Goal: Task Accomplishment & Management: Use online tool/utility

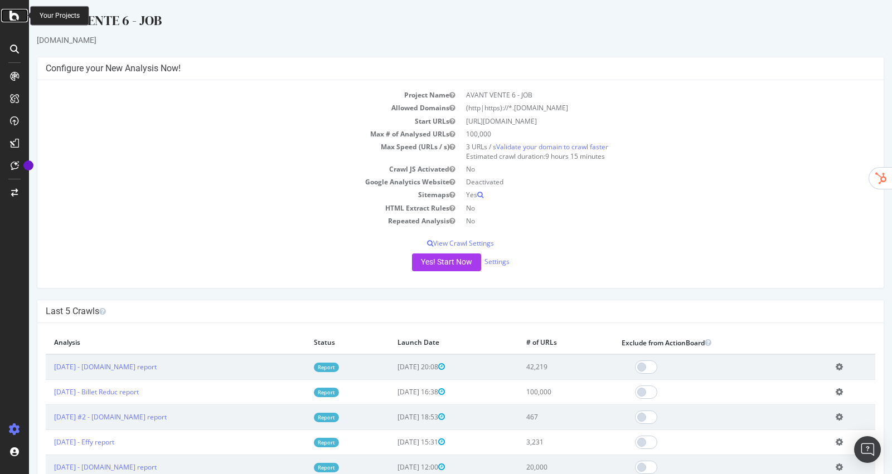
click at [15, 14] on icon at bounding box center [14, 15] width 10 height 13
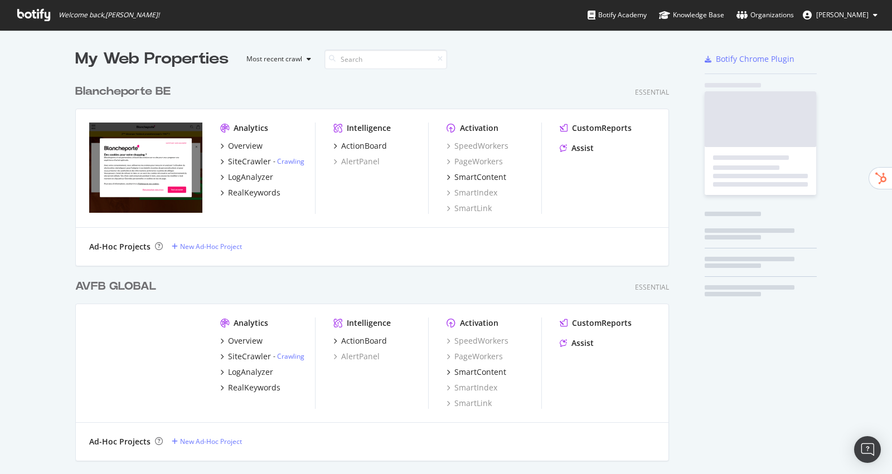
scroll to position [4026, 602]
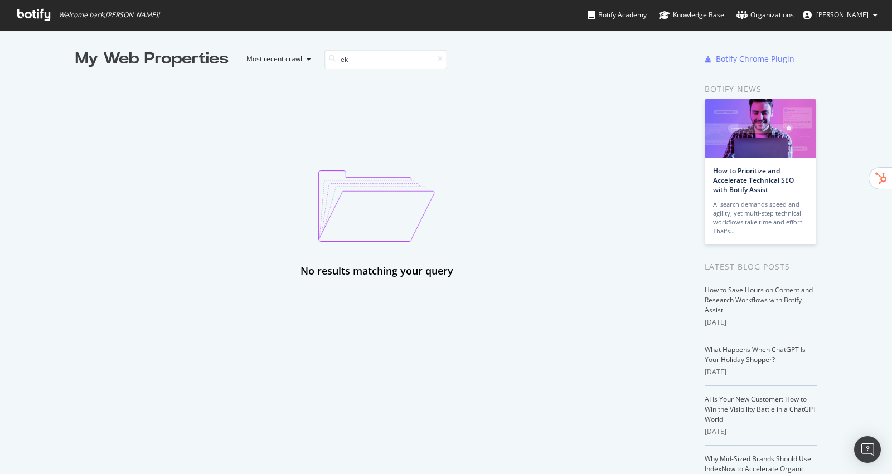
type input "e"
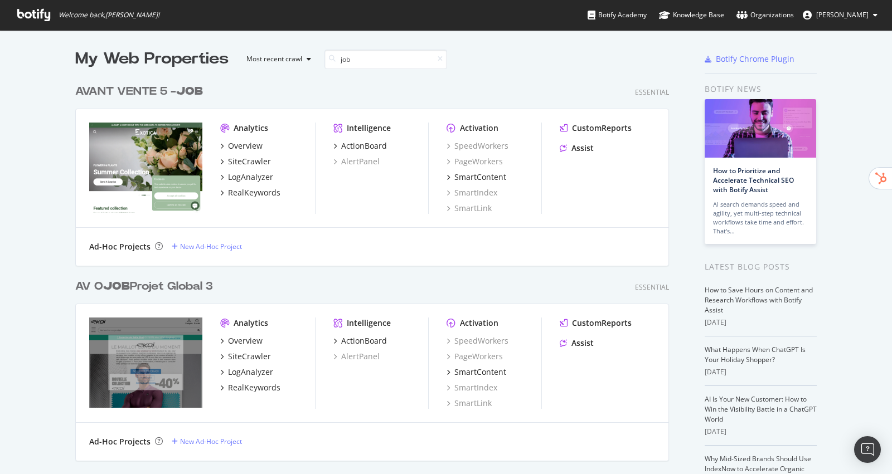
scroll to position [65, 0]
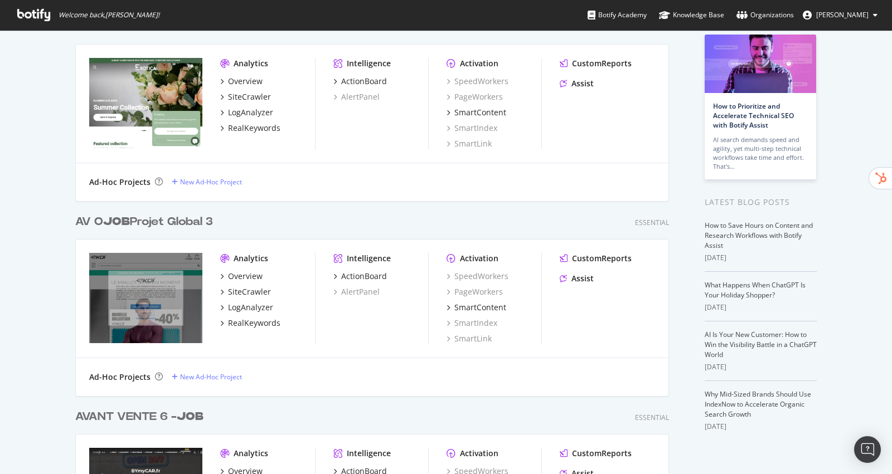
type input "job"
click at [155, 226] on div "AV O JOB Projet Global 3" at bounding box center [144, 222] width 138 height 16
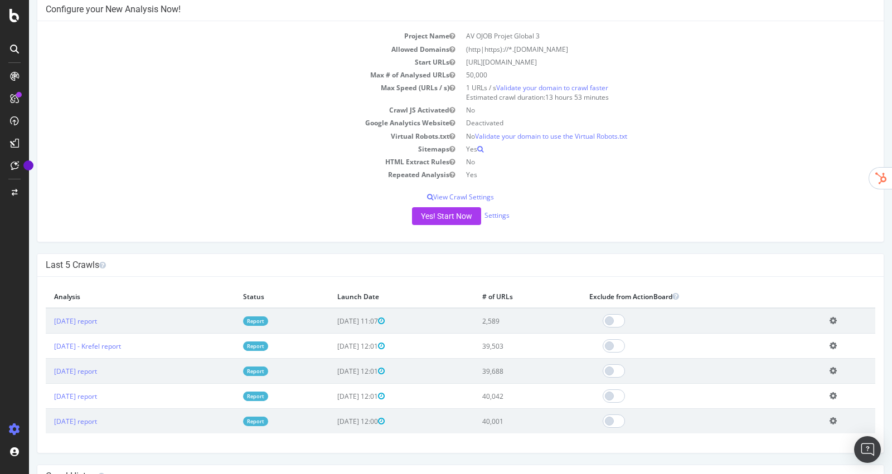
scroll to position [101, 0]
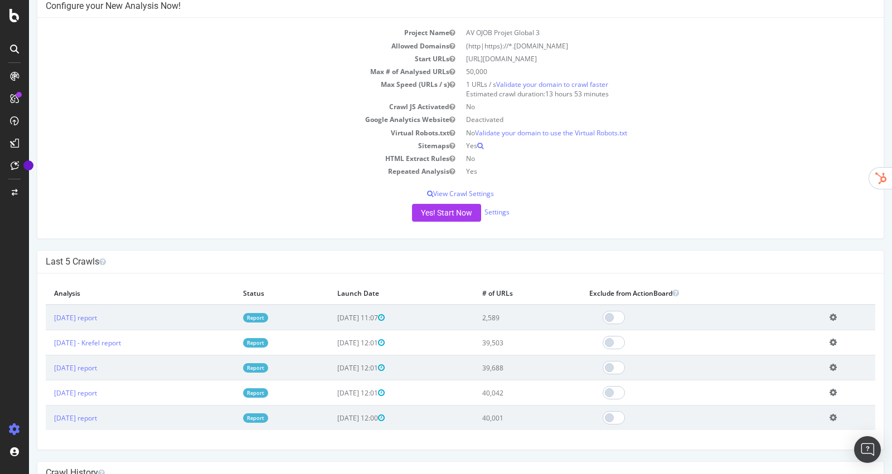
click at [837, 315] on icon at bounding box center [833, 317] width 7 height 8
click at [801, 332] on link "Add name" at bounding box center [792, 334] width 89 height 15
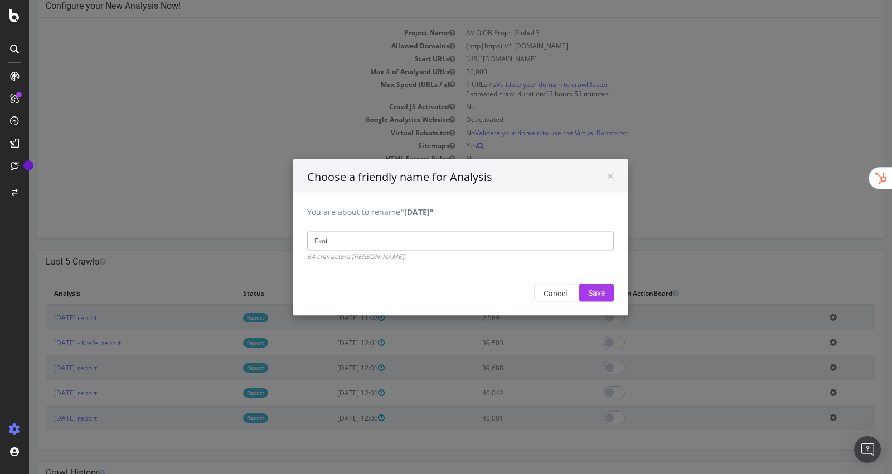
type input "Ekoi"
click at [579, 284] on input "Save" at bounding box center [596, 293] width 35 height 18
click at [594, 288] on input "Save" at bounding box center [596, 293] width 35 height 18
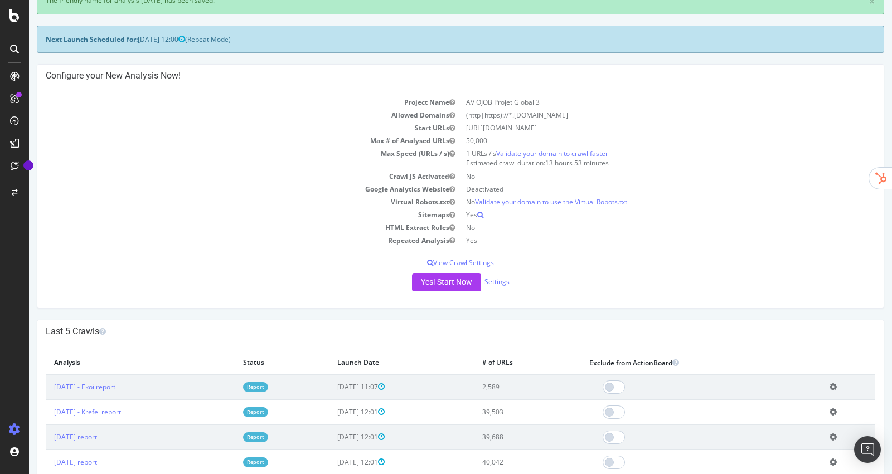
scroll to position [113, 0]
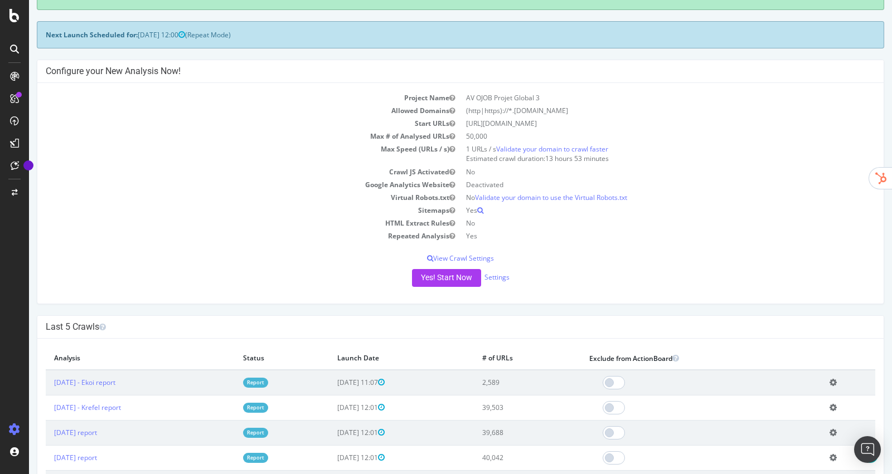
click at [268, 379] on link "Report" at bounding box center [255, 382] width 25 height 9
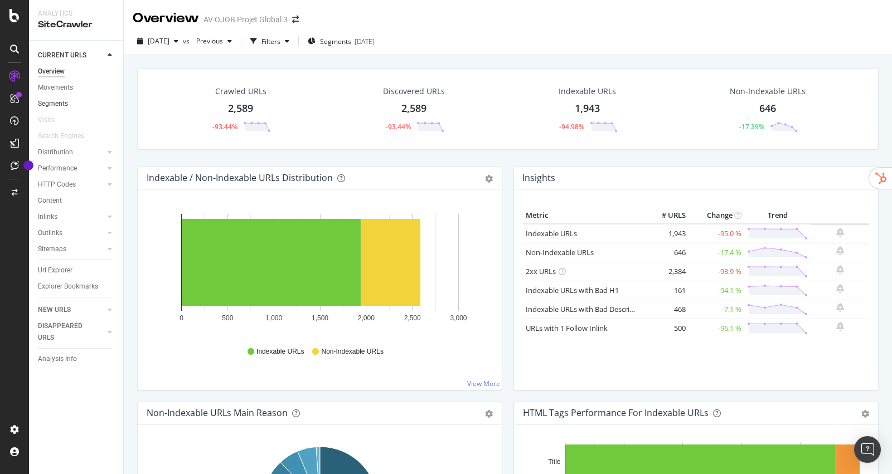
click at [52, 103] on div "Segments" at bounding box center [53, 104] width 30 height 12
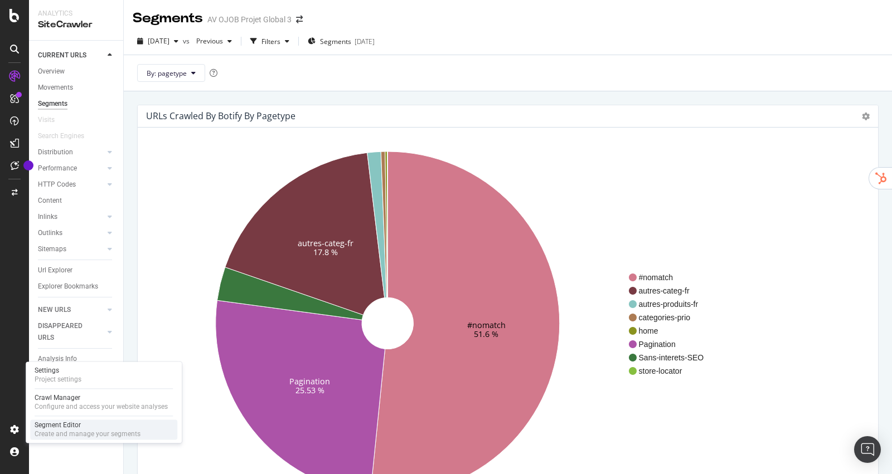
click at [74, 429] on div "Segment Editor" at bounding box center [88, 425] width 106 height 9
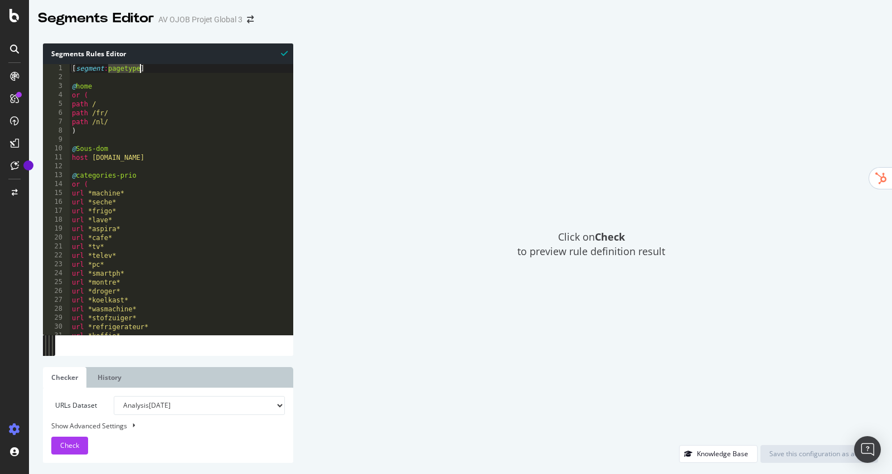
drag, startPoint x: 108, startPoint y: 69, endPoint x: 141, endPoint y: 68, distance: 33.5
click at [141, 68] on div "[ segment : pagetype ] @ home or ( path / path /fr/ path /nl/ ) @ Sous-dom host…" at bounding box center [182, 208] width 224 height 289
click at [63, 449] on span "Check" at bounding box center [69, 445] width 19 height 9
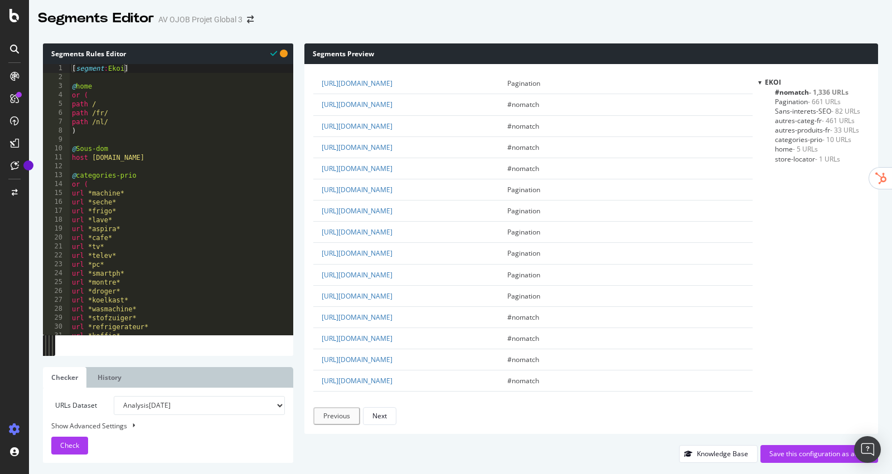
scroll to position [1851, 0]
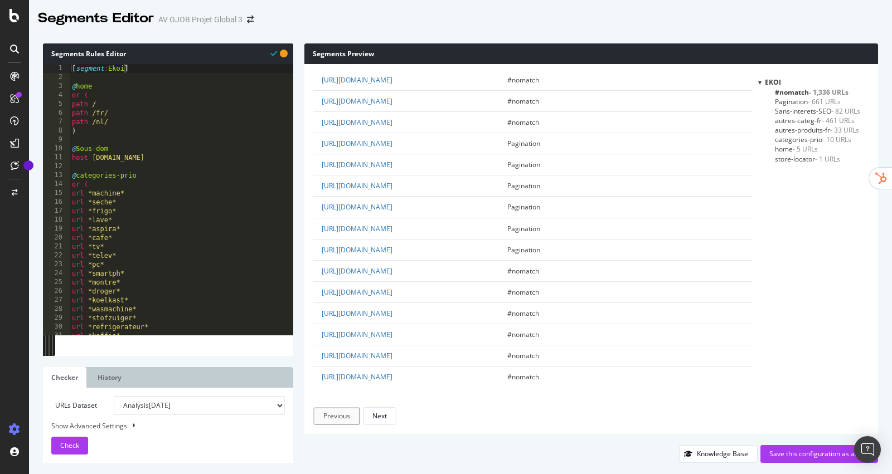
click at [798, 134] on span "autres-produits-fr - 33 URLs" at bounding box center [817, 129] width 84 height 9
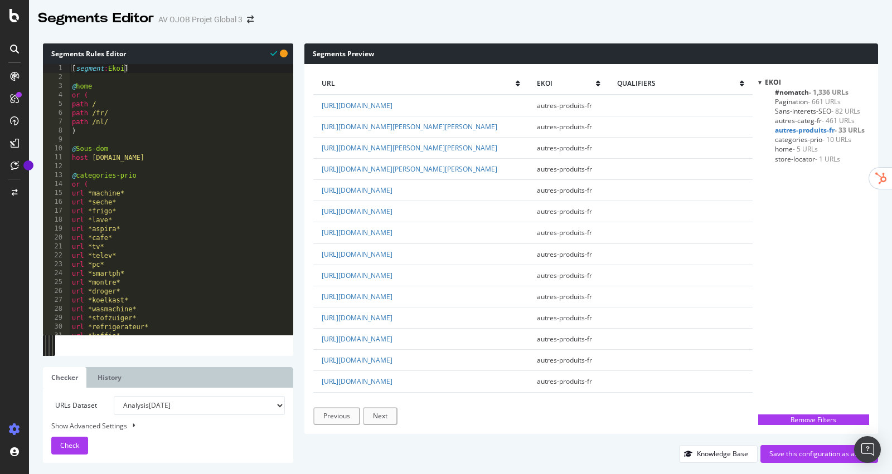
click at [789, 93] on span "#nomatch - 1,336 URLs" at bounding box center [812, 92] width 74 height 9
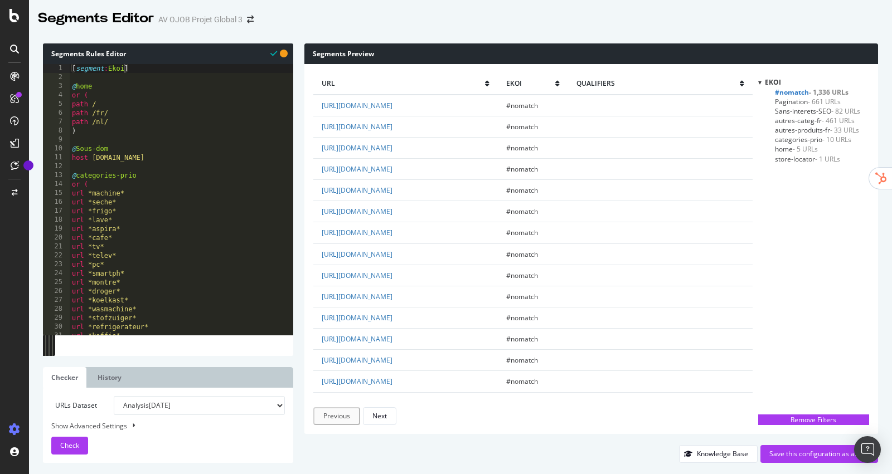
click at [786, 148] on span "home - 5 URLs" at bounding box center [796, 148] width 43 height 9
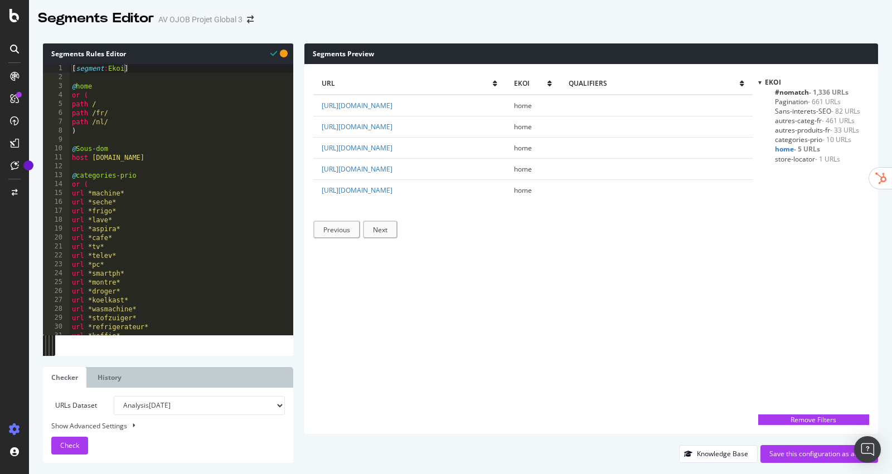
click at [795, 157] on span "store-locator - 1 URLs" at bounding box center [807, 158] width 65 height 9
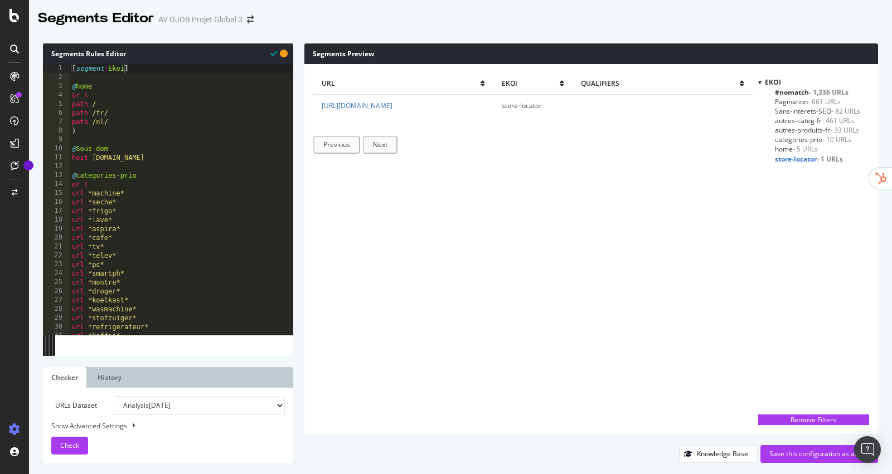
click at [791, 138] on span "categories-prio - 10 URLs" at bounding box center [813, 139] width 76 height 9
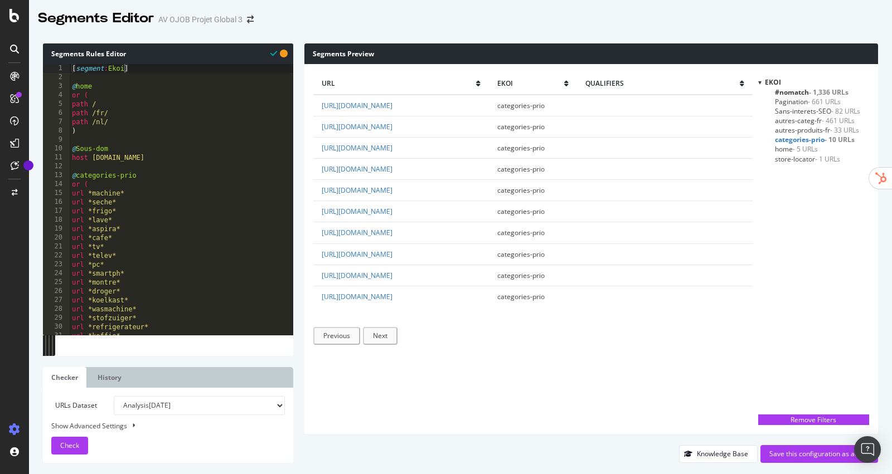
scroll to position [0, 2]
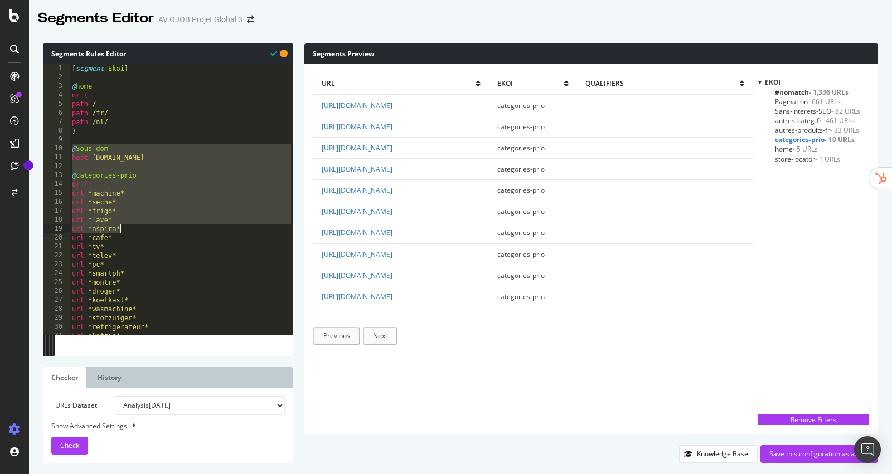
drag, startPoint x: 72, startPoint y: 147, endPoint x: 120, endPoint y: 225, distance: 92.4
click at [120, 225] on div "[ segment : Ekoi ] @ home or ( path / path /fr/ path /nl/ ) @ Sous-dom host [DO…" at bounding box center [182, 208] width 224 height 289
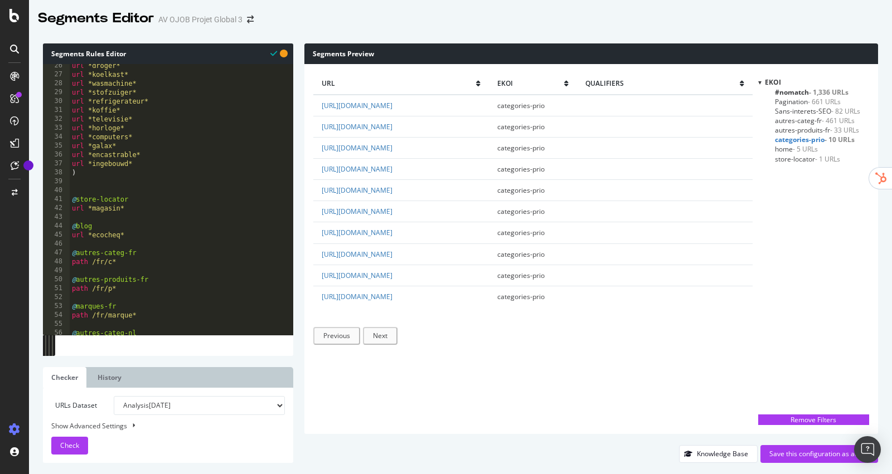
scroll to position [242, 0]
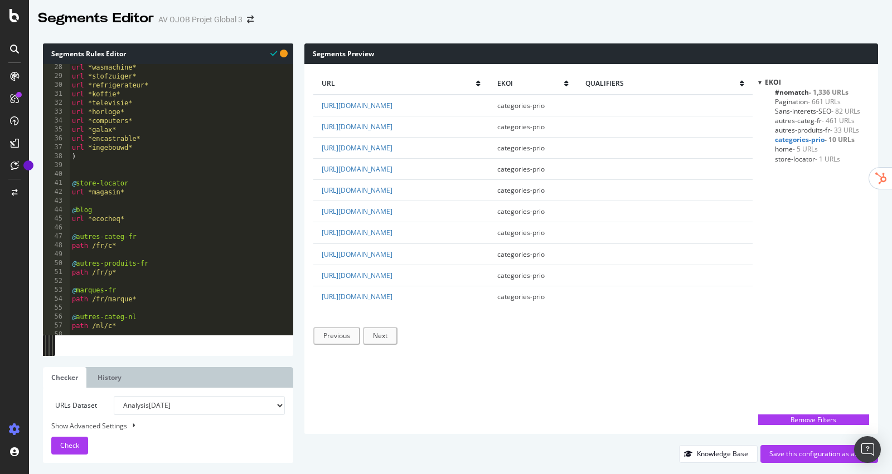
click at [147, 158] on div "url *wasmachine* url *stofzuiger* url *refrigerateur* url *koffie* url *televis…" at bounding box center [182, 207] width 224 height 289
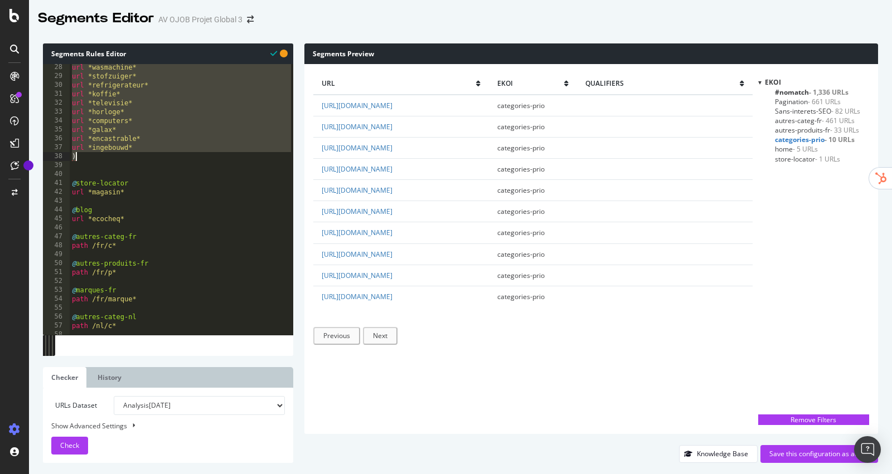
type textarea "url *ingebouwd* )"
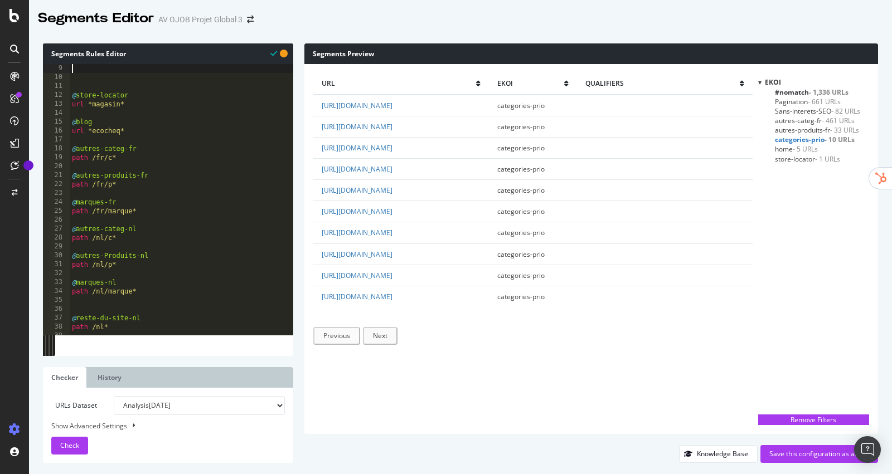
scroll to position [71, 0]
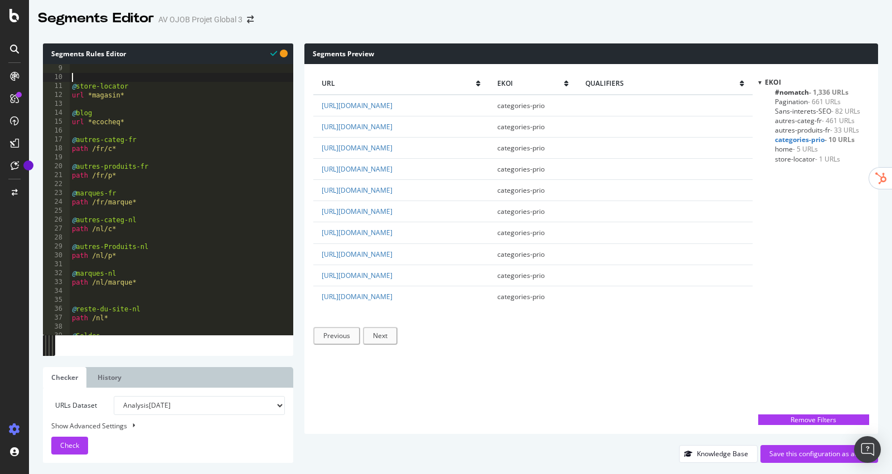
type textarea "url *magasin*"
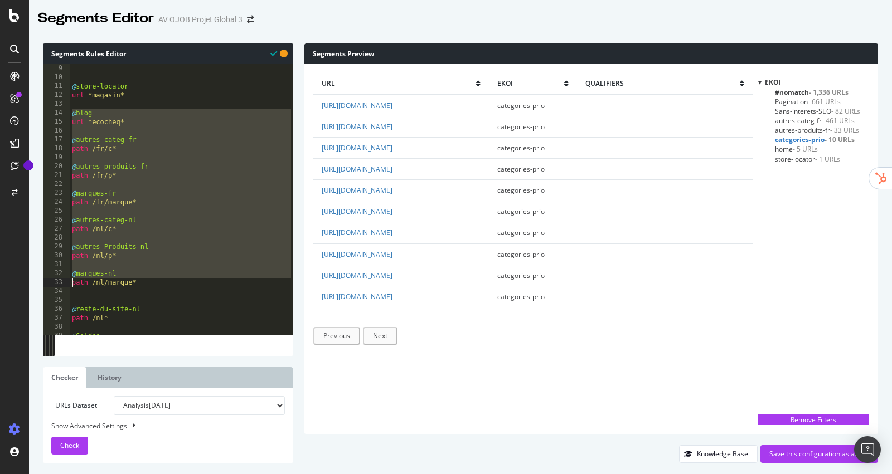
type textarea "path /nl/marque*"
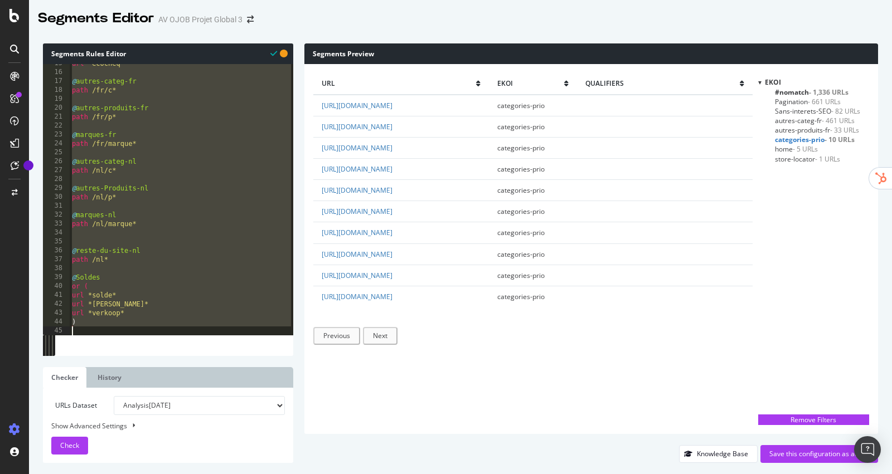
type textarea ")"
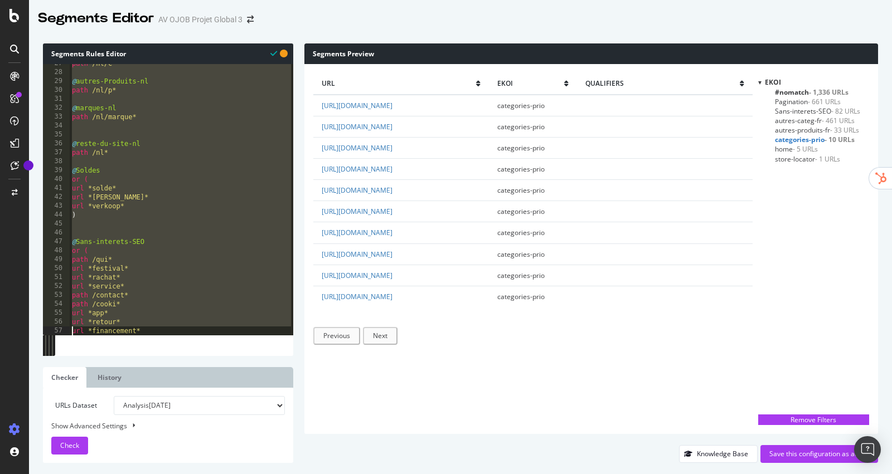
scroll to position [246, 0]
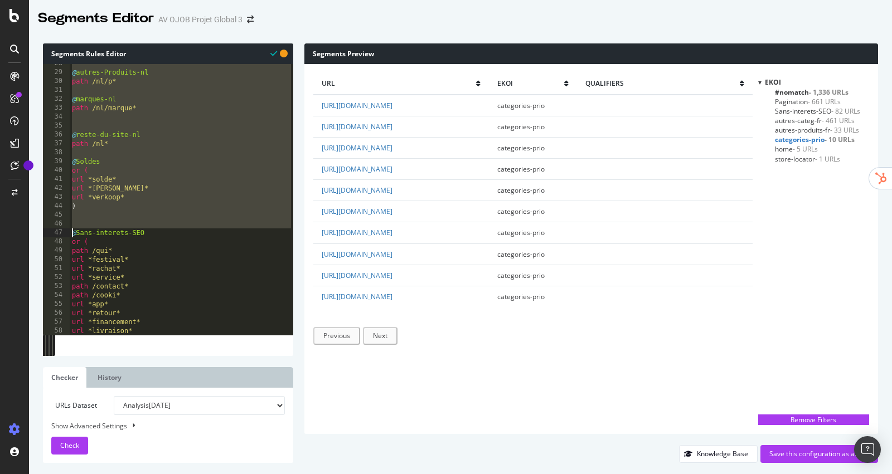
type textarea "@Sans-interets-SEO"
type textarea ")"
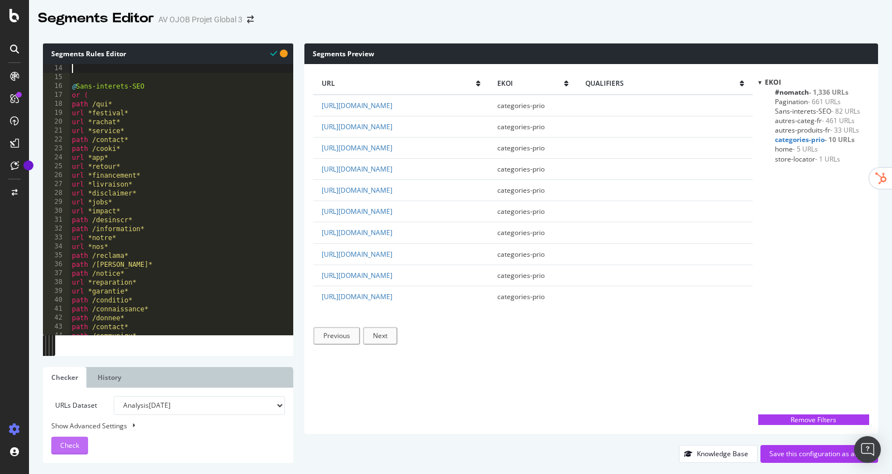
click at [74, 438] on div "Check" at bounding box center [69, 446] width 19 height 17
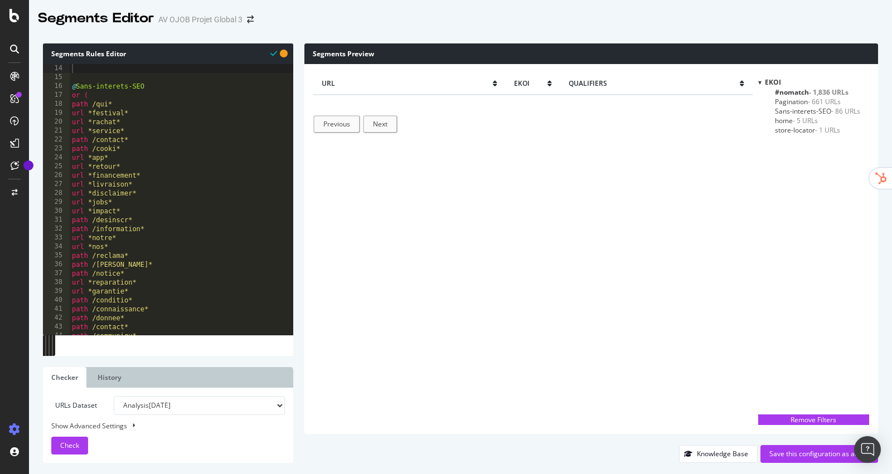
click at [791, 93] on span "#nomatch - 1,836 URLs" at bounding box center [812, 92] width 74 height 9
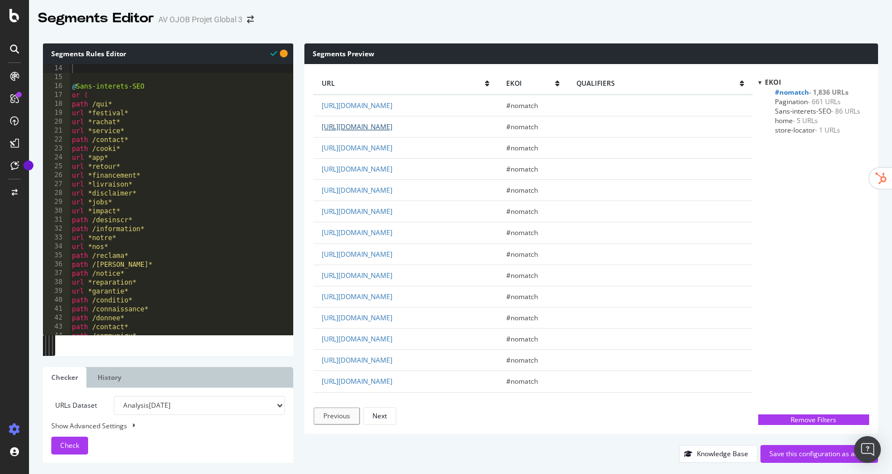
click at [393, 132] on link "[URL][DOMAIN_NAME]" at bounding box center [357, 126] width 71 height 9
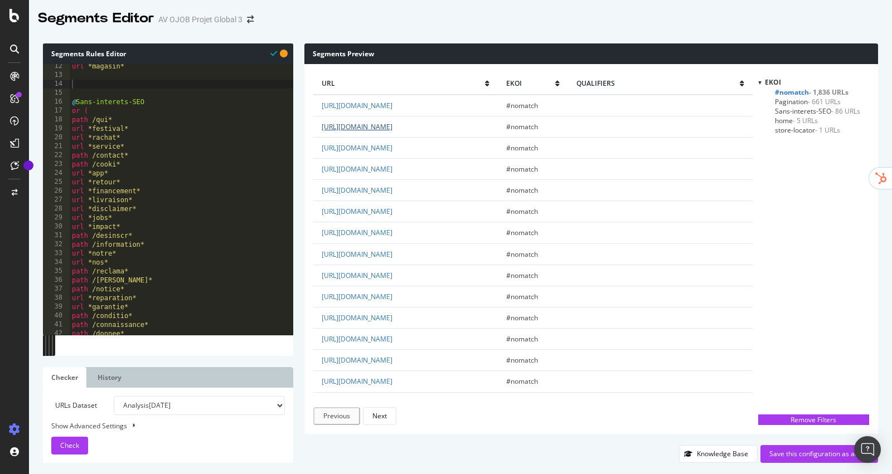
scroll to position [35, 0]
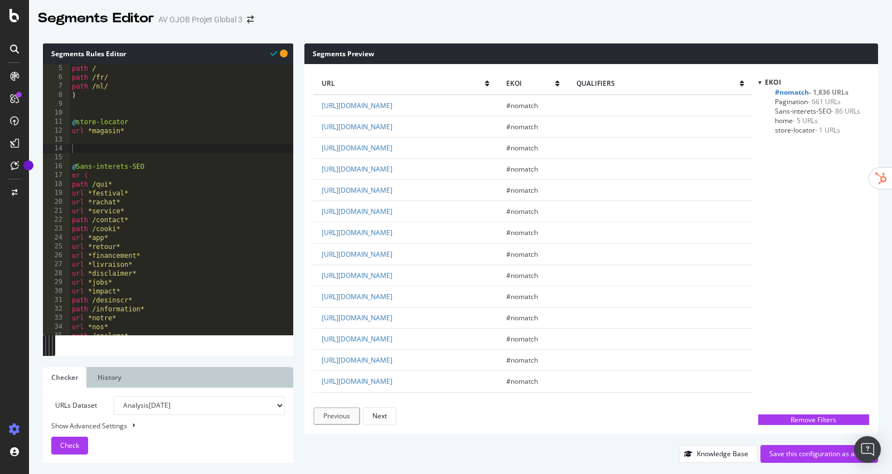
click at [125, 182] on div "path / path /fr/ path /nl/ ) @ store-locator url *magasin* @ Sans-interets-SEO …" at bounding box center [182, 208] width 224 height 289
type textarea "or ("
type textarea "path /fr/content*"
click at [393, 174] on link "[URL][DOMAIN_NAME]" at bounding box center [357, 168] width 71 height 9
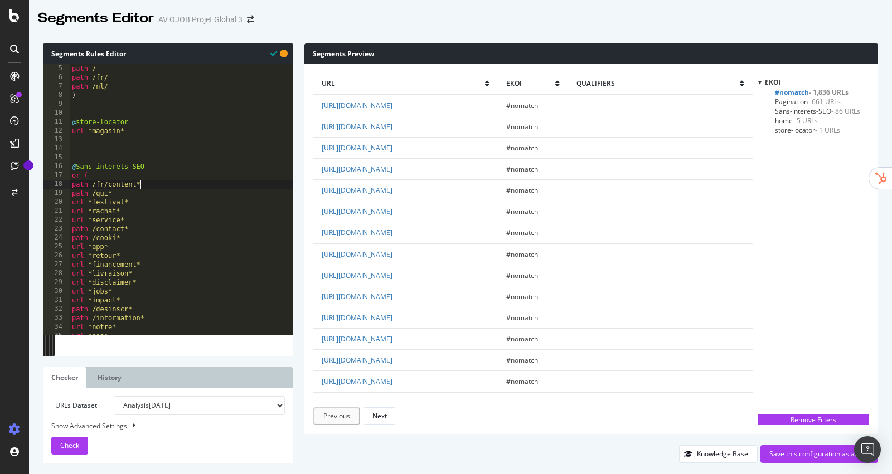
click at [153, 184] on div "path / path /fr/ path /nl/ ) @ store-locator url *magasin* @ Sans-interets-SEO …" at bounding box center [182, 208] width 224 height 289
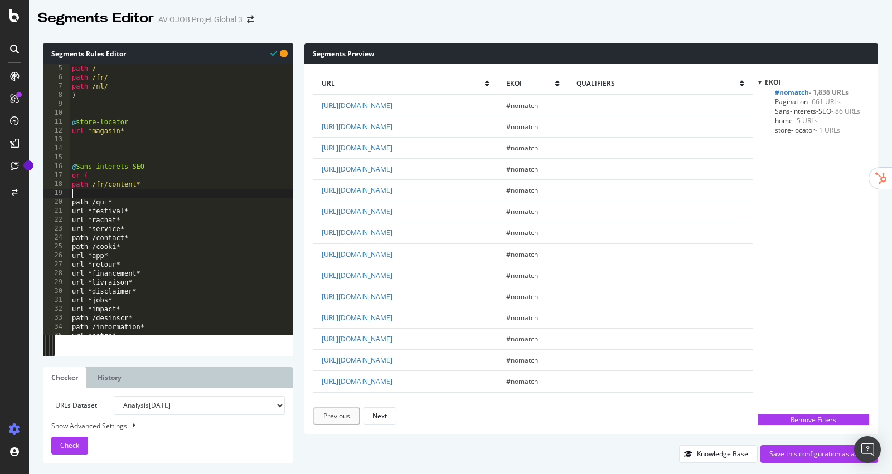
paste textarea "Optimisation des signaux de confiance (backlinks"
type textarea "Optimisation des signaux de confiance (backlinks"
drag, startPoint x: 162, startPoint y: 187, endPoint x: 61, endPoint y: 187, distance: 101.5
click at [61, 187] on div "5 6 7 8 9 10 11 12 13 14 15 16 17 18 19 20 21 22 23 24 25 26 27 28 29 30 31 32 …" at bounding box center [168, 199] width 250 height 271
type textarea "path /fr/content*"
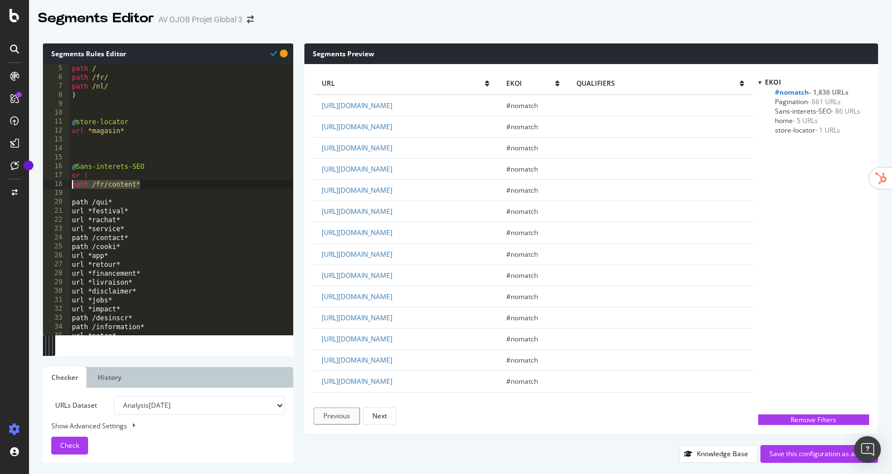
click at [75, 192] on div "path / path /fr/ path /nl/ ) @ store-locator url *magasin* @ Sans-interets-SEO …" at bounding box center [182, 208] width 224 height 289
paste textarea "path /fr/content*"
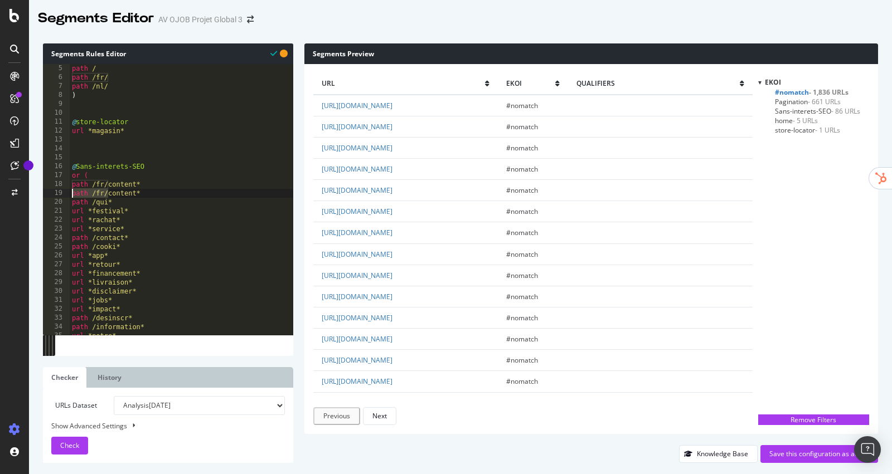
drag, startPoint x: 106, startPoint y: 193, endPoint x: 50, endPoint y: 193, distance: 56.3
click at [50, 193] on div "path /fr/content* 5 6 7 8 9 10 11 12 13 14 15 16 17 18 19 20 21 22 23 24 25 26 …" at bounding box center [168, 199] width 250 height 271
click at [157, 195] on div "path / path /fr/ path /nl/ ) @ store-locator url *magasin* @ Sans-interets-SEO …" at bounding box center [182, 208] width 224 height 289
type textarea "path /fr/module*"
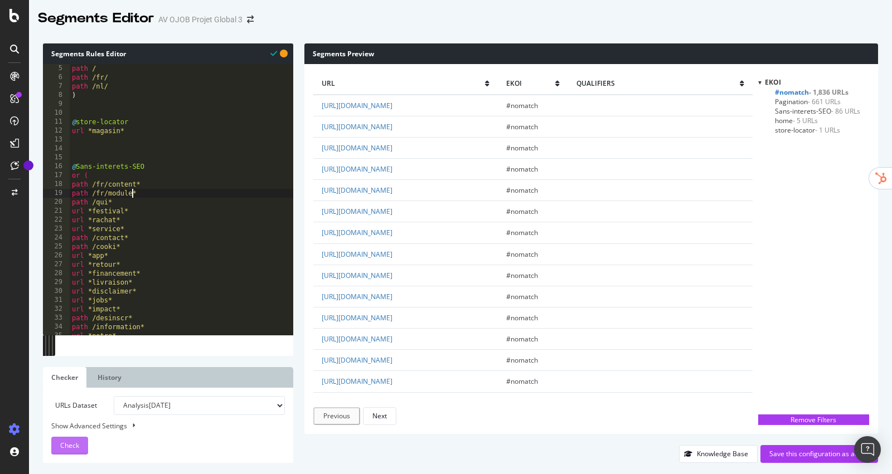
click at [74, 449] on span "Check" at bounding box center [69, 445] width 19 height 9
click at [393, 216] on link "[URL][DOMAIN_NAME]" at bounding box center [357, 211] width 71 height 9
click at [90, 149] on div "path / path /fr/ path /nl/ ) @ store-locator url *magasin* @ Sans-interets-SEO …" at bounding box center [182, 208] width 224 height 289
type textarea "@Categ"
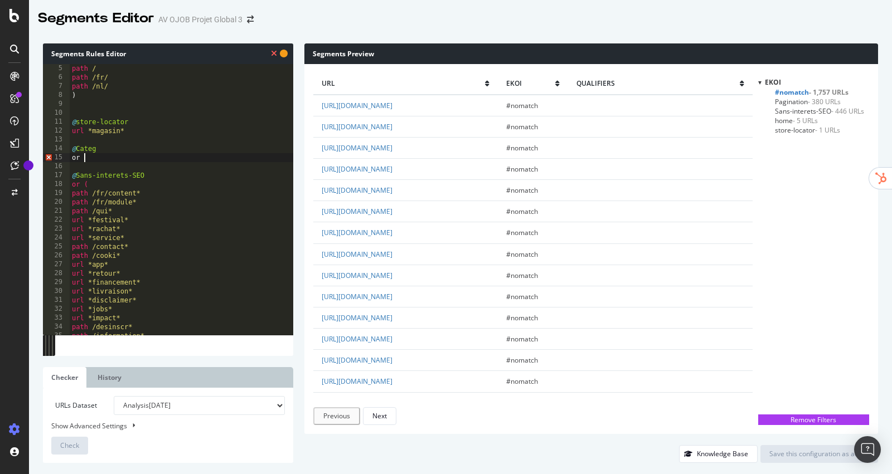
scroll to position [0, 0]
type textarea "or ("
paste textarea "path /fr/"
type textarea "path /fr/1*"
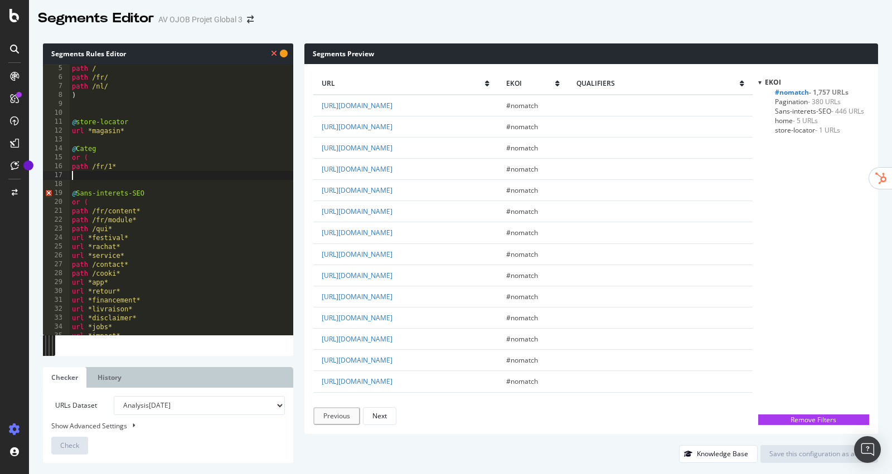
scroll to position [0, 0]
type textarea "path /fr/1*"
paste textarea "path /fr/"
type textarea "path /fr/2*"
paste textarea "path /fr/"
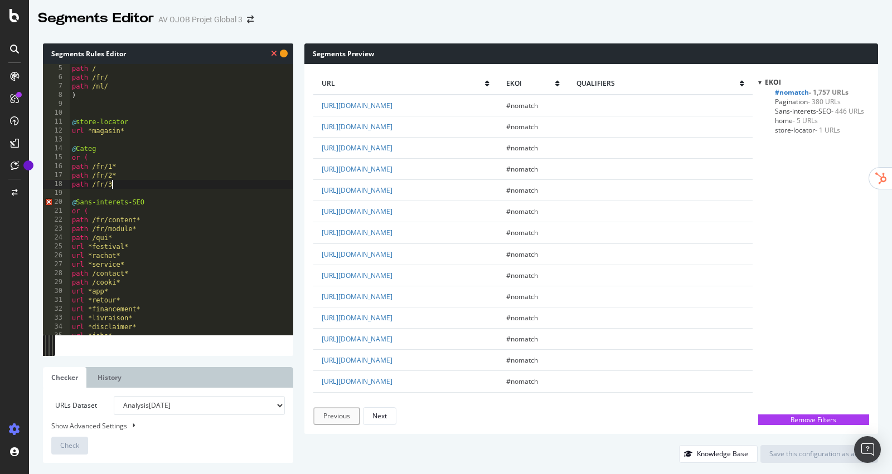
type textarea "path /fr/3$"
type textarea "path /fr/3*"
paste textarea "path /fr/"
type textarea "path /fr/4*"
paste textarea "path /fr/"
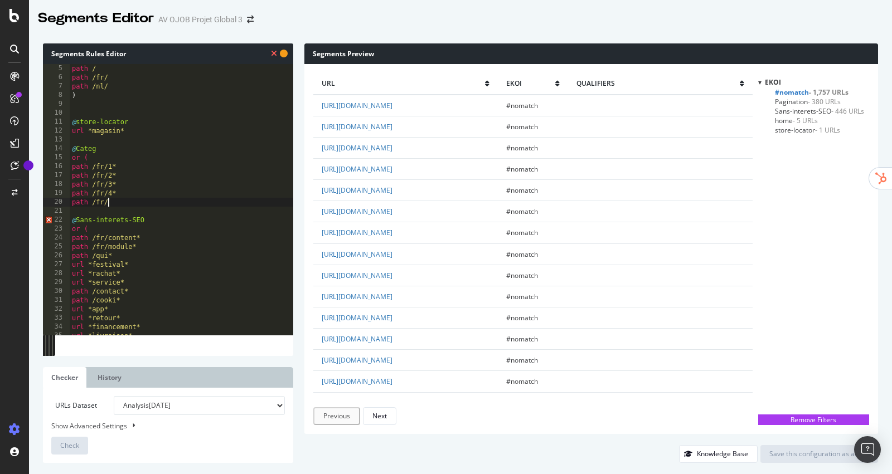
type textarea "path /fr/5"
type textarea "path /fr/5*"
paste textarea "path /fr/"
type textarea "path /fr/6*"
paste textarea "path /fr/"
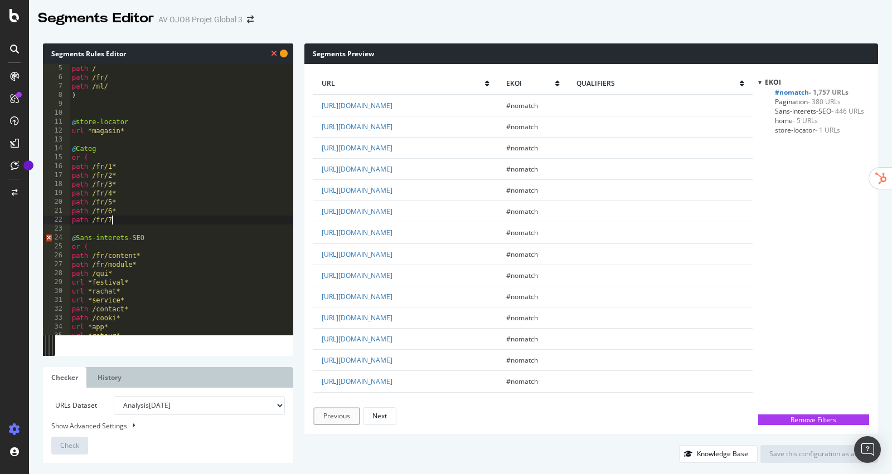
type textarea "path /fr/7*"
paste textarea "path /fr/"
type textarea "path /fr/8*"
paste textarea "path /fr/"
type textarea "path /fr/9*"
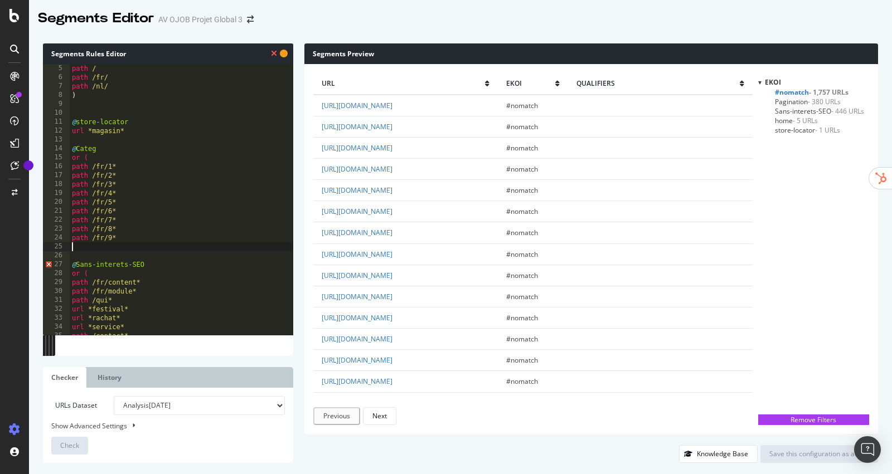
paste textarea "path /fr/"
type textarea "path /fr/0"
type textarea "path /fr/0*"
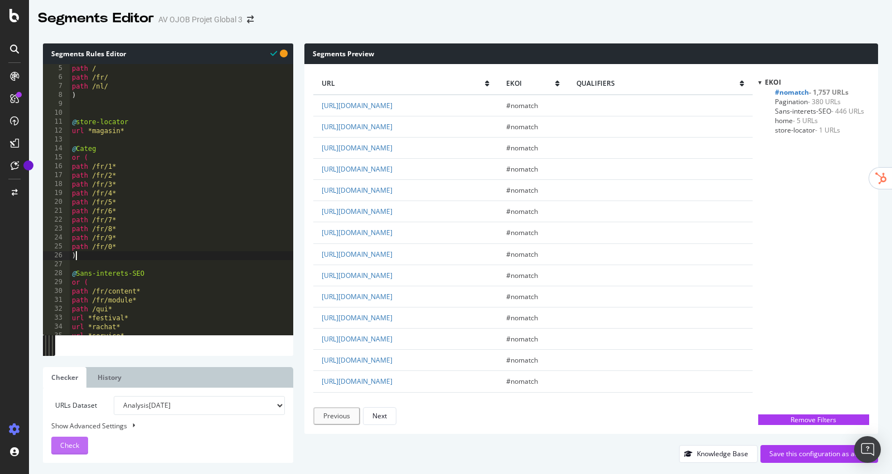
click at [79, 444] on button "Check" at bounding box center [69, 446] width 37 height 18
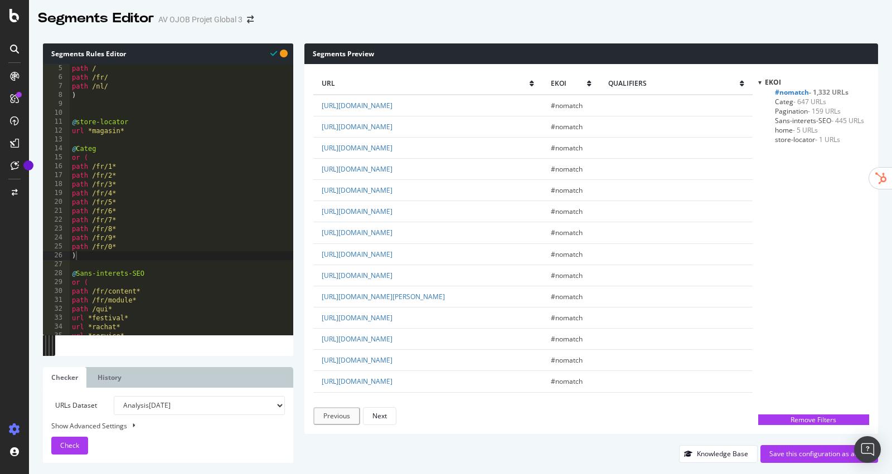
click at [452, 244] on td "[URL][DOMAIN_NAME]" at bounding box center [427, 232] width 229 height 21
click at [458, 244] on td "[URL][DOMAIN_NAME]" at bounding box center [427, 232] width 229 height 21
click at [393, 238] on link "[URL][DOMAIN_NAME]" at bounding box center [357, 232] width 71 height 9
click at [161, 291] on div "path / path /fr/ path /nl/ ) @ store-locator url *magasin* @ Categ or ( path /f…" at bounding box center [182, 208] width 224 height 289
type textarea "path /fr/content*"
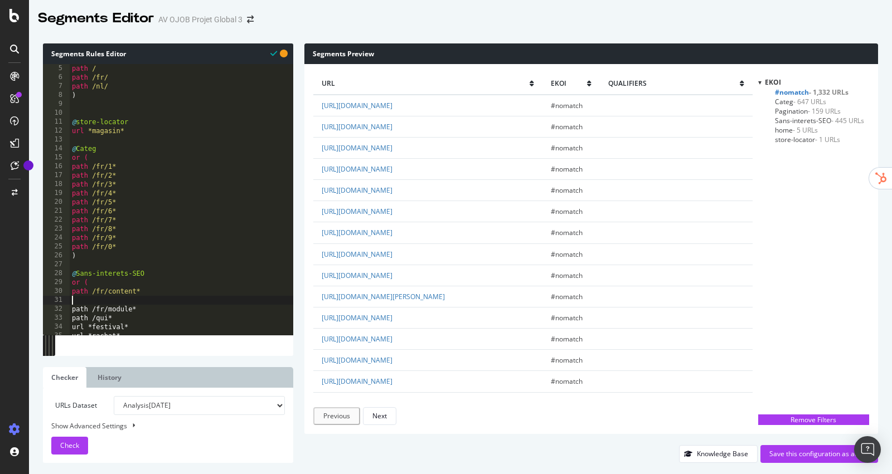
paste textarea "path /fr/"
click at [106, 270] on div "path / path /fr/ path /nl/ ) @ store-locator url *magasin* @ Categ or ( path /f…" at bounding box center [182, 208] width 224 height 289
type textarea "@Sans-interets-SEO"
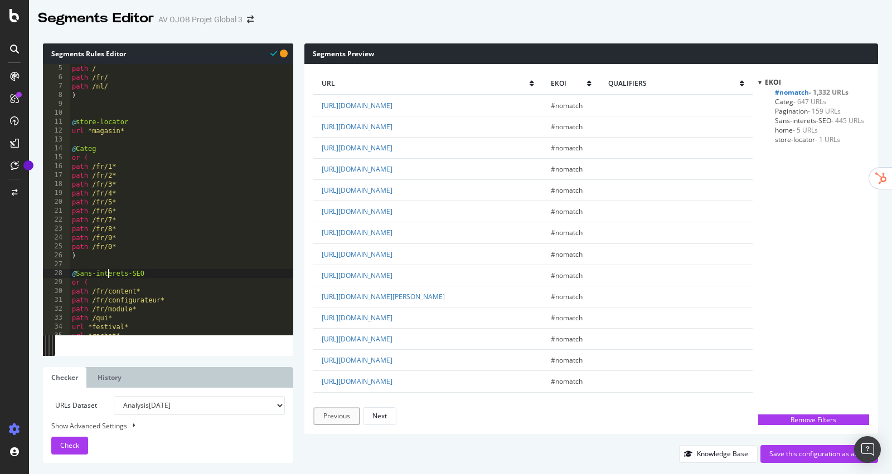
scroll to position [0, 0]
click at [139, 258] on div "path / path /fr/ path /nl/ ) @ store-locator url *magasin* @ Categ or ( path /f…" at bounding box center [182, 208] width 224 height 289
type textarea ")"
type textarea "@Blog"
paste textarea "path /fr/"
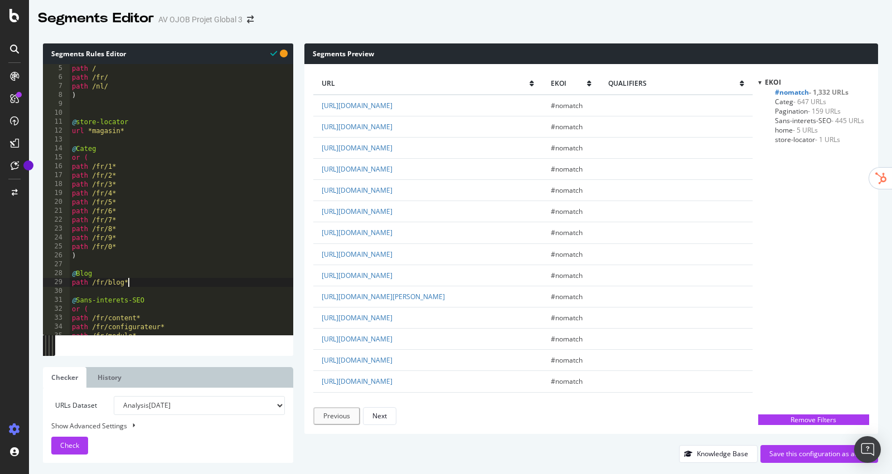
scroll to position [0, 4]
click at [72, 448] on span "Check" at bounding box center [69, 445] width 19 height 9
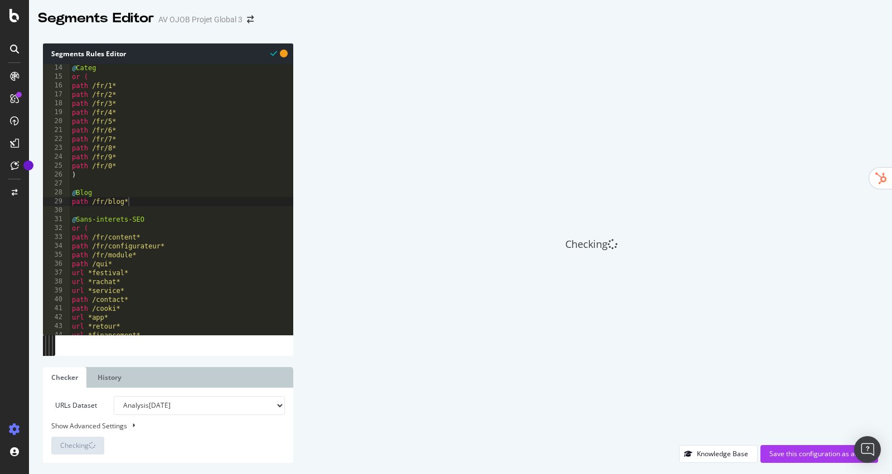
scroll to position [17, 0]
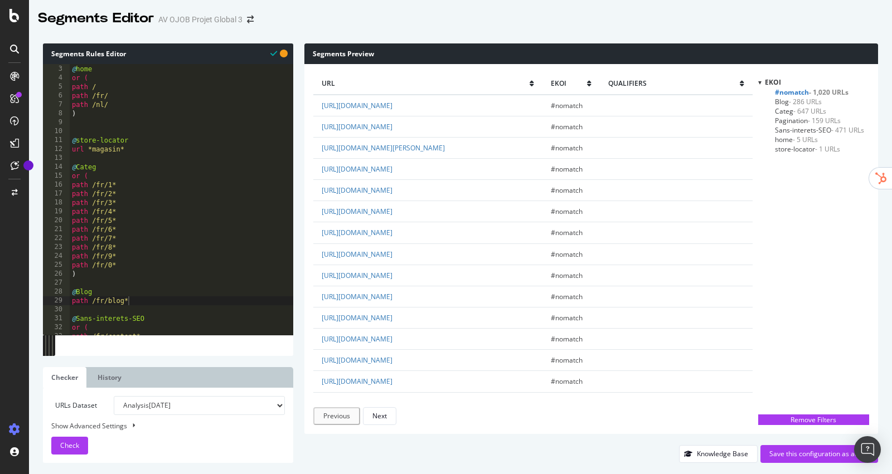
click at [808, 120] on span "- 159 URLs" at bounding box center [824, 120] width 33 height 9
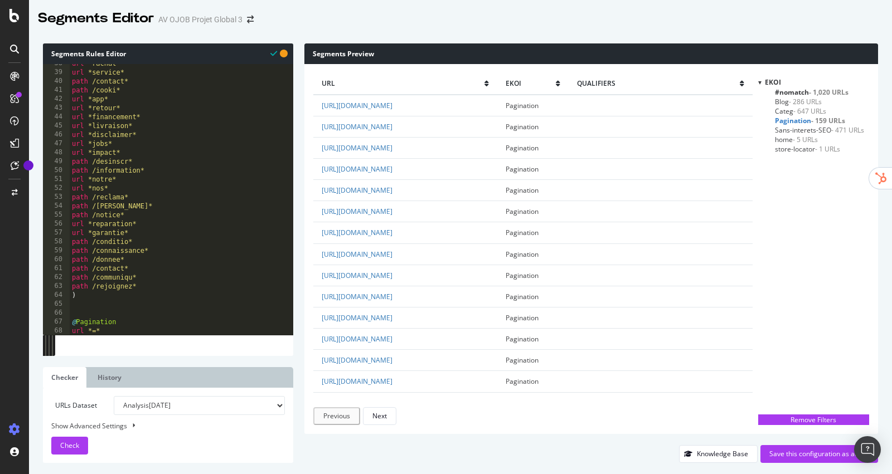
scroll to position [0, 3]
drag, startPoint x: 119, startPoint y: 322, endPoint x: 81, endPoint y: 322, distance: 37.9
click at [81, 322] on div "url *rachat* url *service* path /contact* path /cooki* url *app* url *retour* u…" at bounding box center [182, 203] width 224 height 289
type textarea "@filtres"
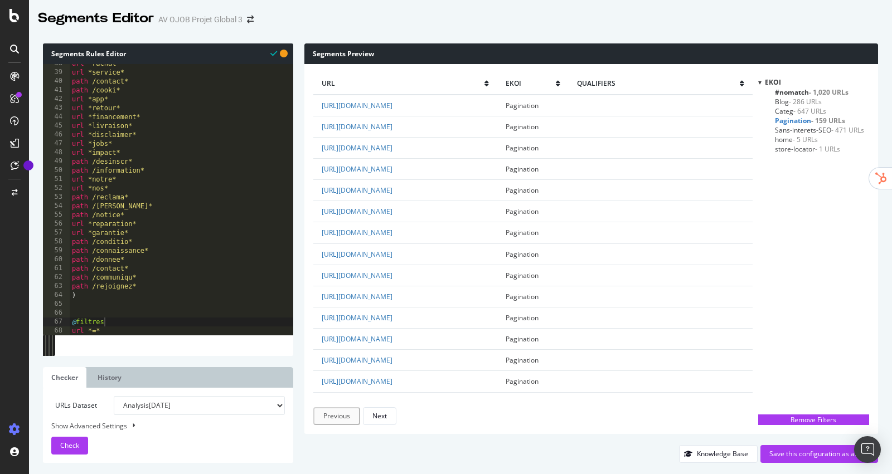
click at [802, 100] on span "- 286 URLs" at bounding box center [805, 101] width 33 height 9
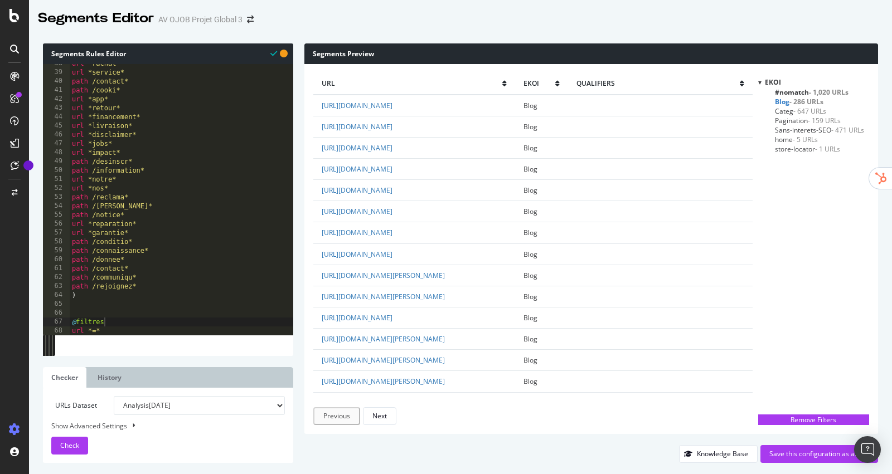
click at [832, 88] on span "- 1,020 URLs" at bounding box center [829, 92] width 40 height 9
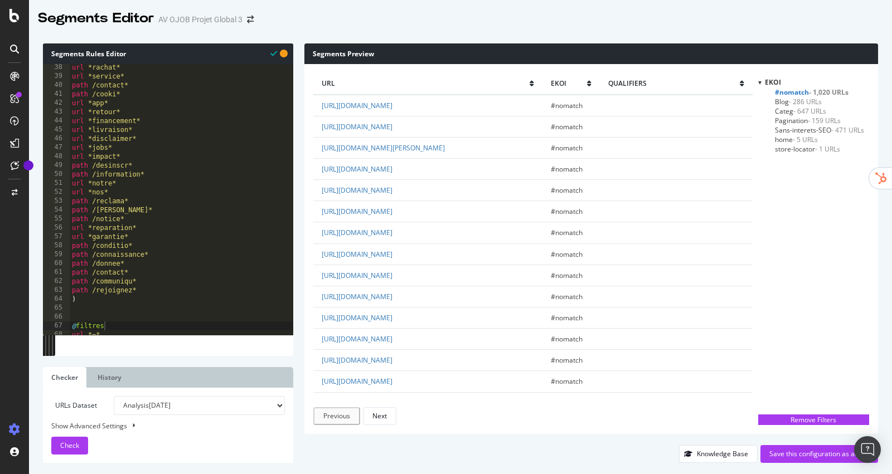
scroll to position [0, 0]
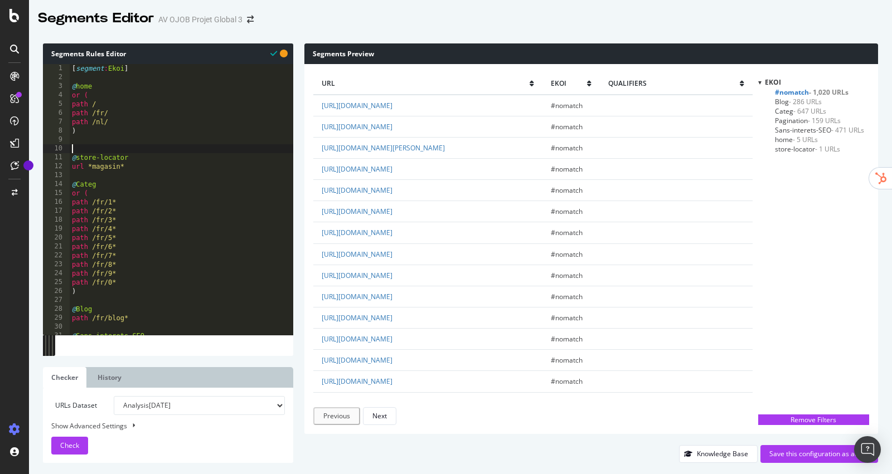
click at [109, 153] on div "[ segment : Ekoi ] @ home or ( path / path /fr/ path /nl/ ) @ store-locator url…" at bounding box center [182, 208] width 224 height 289
click at [239, 146] on div "[ segment : Ekoi ] @ home or ( path / path /fr/ path /nl/ ) @ store-locator url…" at bounding box center [182, 208] width 224 height 289
type textarea "Product"
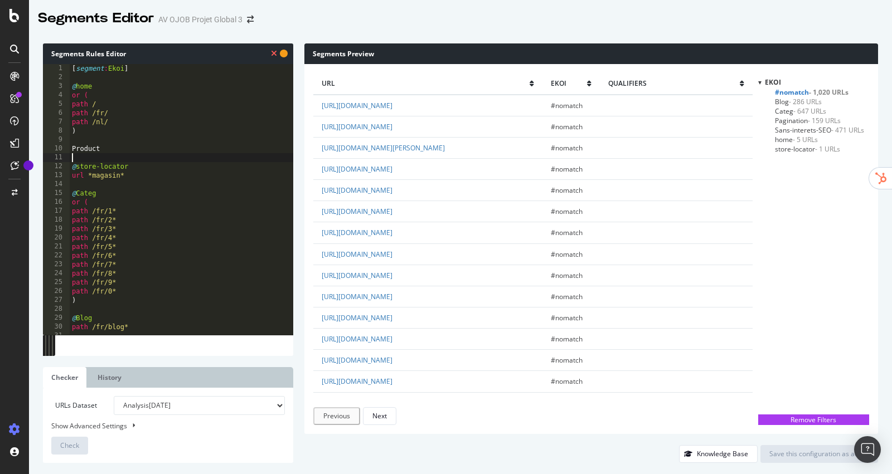
type textarea "@Product"
type textarea "url *.html*"
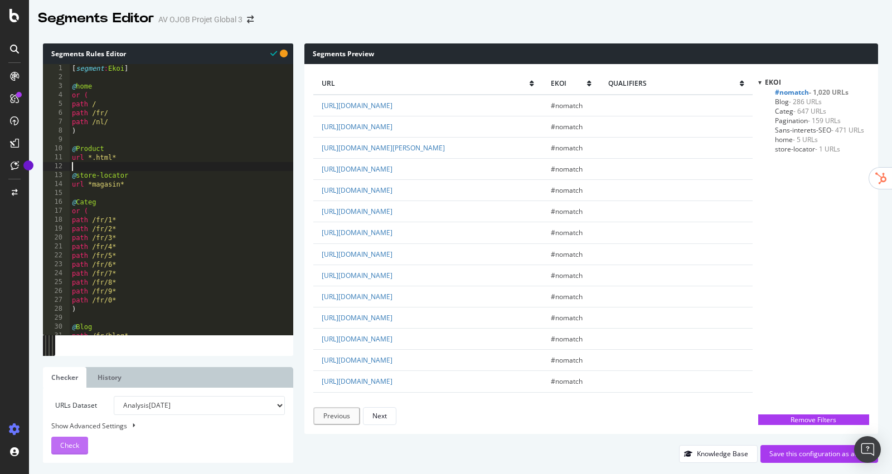
click at [84, 443] on button "Check" at bounding box center [69, 446] width 37 height 18
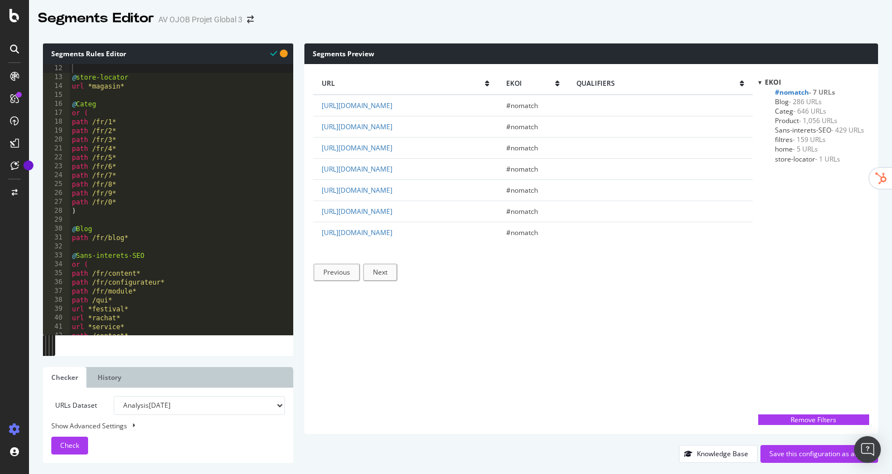
scroll to position [98, 0]
click at [153, 273] on div "@ store-locator url *magasin* @ Categ or ( path /fr/1* path /fr/2* path /fr/3* …" at bounding box center [182, 208] width 224 height 289
type textarea "path /fr/content*"
type textarea "path /fr/all*"
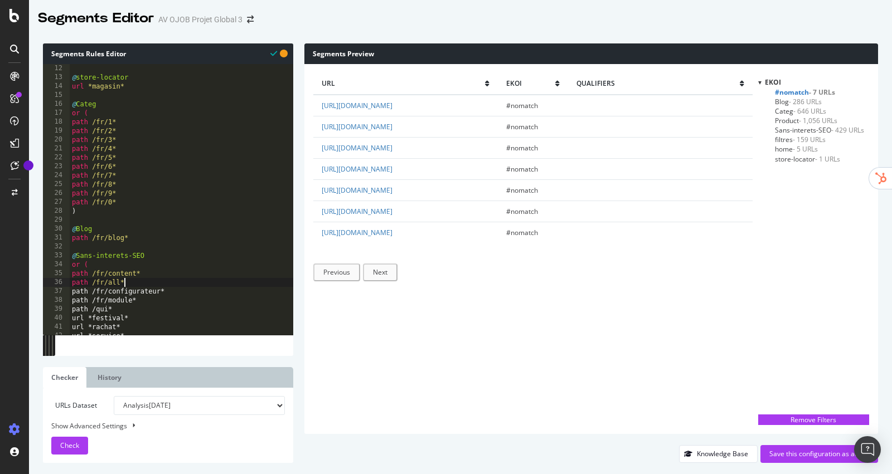
scroll to position [0, 0]
type textarea "path /fr/plan*"
paste textarea "path /fr/"
type textarea "path /fr/cdn*"
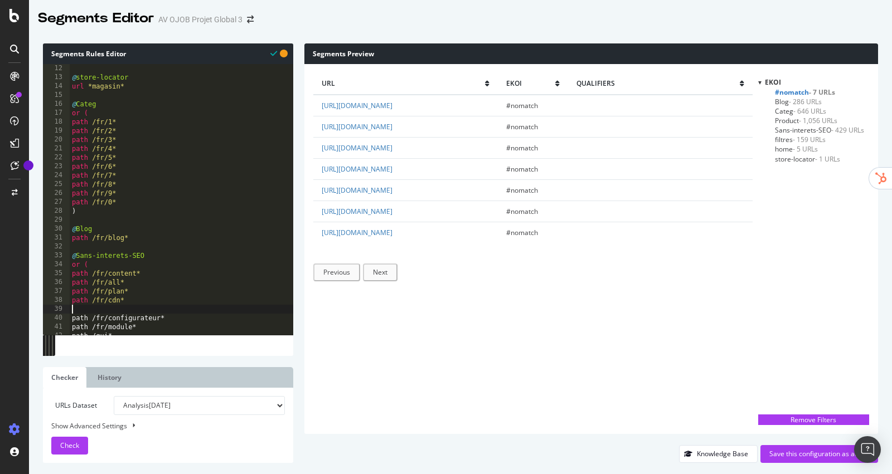
scroll to position [0, 0]
paste textarea "path /fr/"
type textarea "path /fr/notices*"
paste textarea "path /fr/"
type textarea "path /fr/contac*"
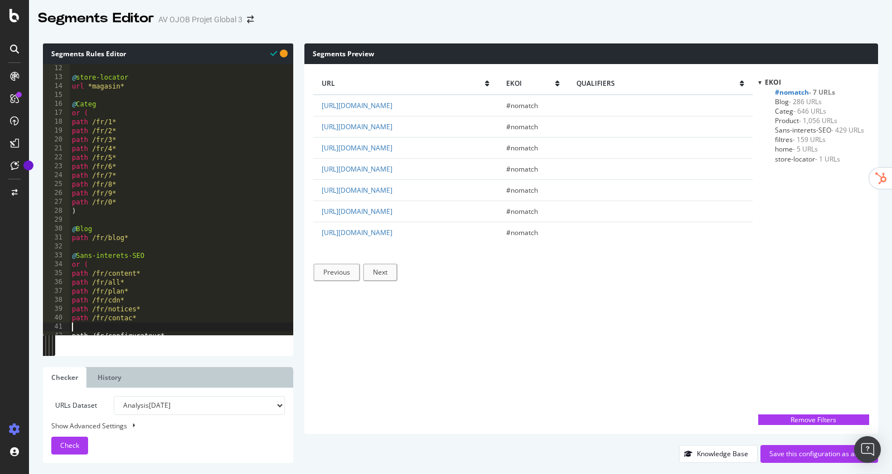
paste textarea "path /fr/"
click at [68, 449] on span "Check" at bounding box center [69, 445] width 19 height 9
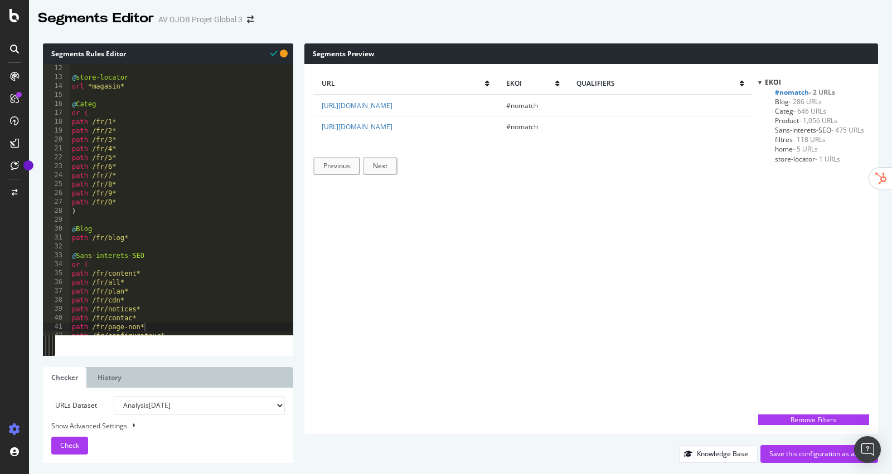
click at [148, 274] on div "@ store-locator url *magasin* @ Categ or ( path /fr/1* path /fr/2* path /fr/3* …" at bounding box center [182, 208] width 224 height 289
type textarea "path /fr/content*"
paste textarea "path /fr/"
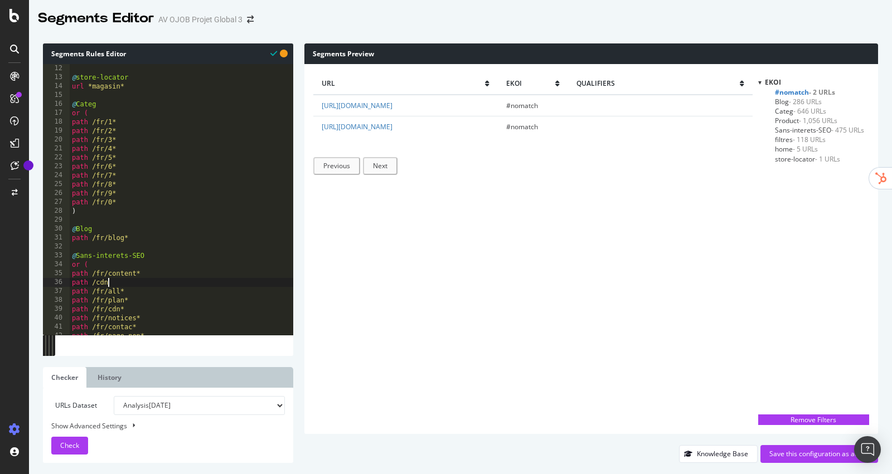
scroll to position [0, 3]
type textarea "path /cdn*"
click at [382, 127] on link "[URL][DOMAIN_NAME]" at bounding box center [357, 126] width 71 height 9
click at [145, 284] on div "@ store-locator url *magasin* @ Categ or ( path /fr/1* path /fr/2* path /fr/3* …" at bounding box center [182, 208] width 224 height 289
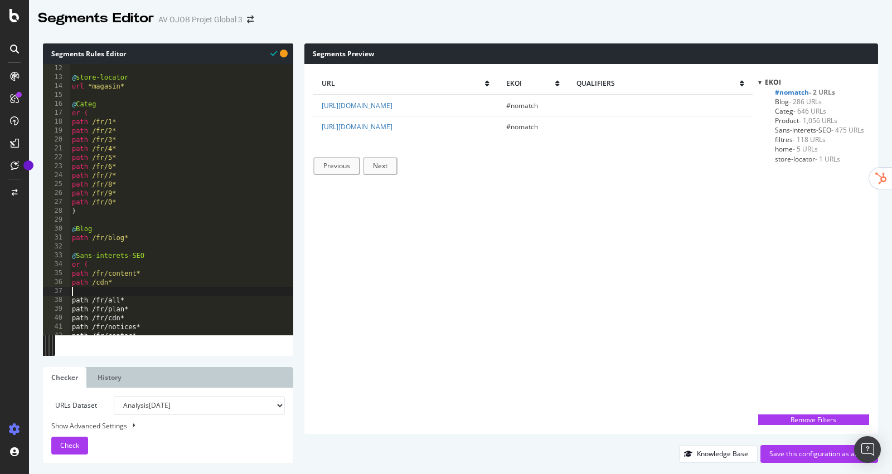
paste textarea "path /fr/"
click at [67, 444] on span "Check" at bounding box center [69, 445] width 19 height 9
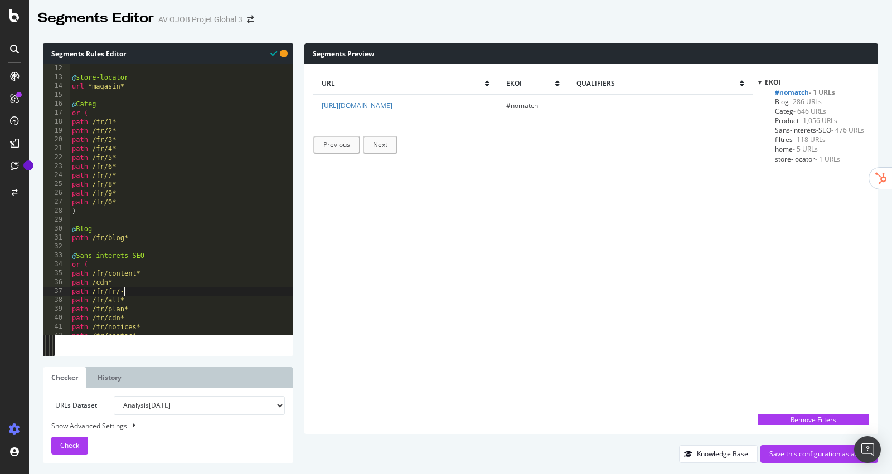
click at [147, 290] on div "@ store-locator url *magasin* @ Categ or ( path /fr/1* path /fr/2* path /fr/3* …" at bounding box center [182, 208] width 224 height 289
type textarea "path /fr/-"
click at [54, 447] on button "Check" at bounding box center [69, 446] width 37 height 18
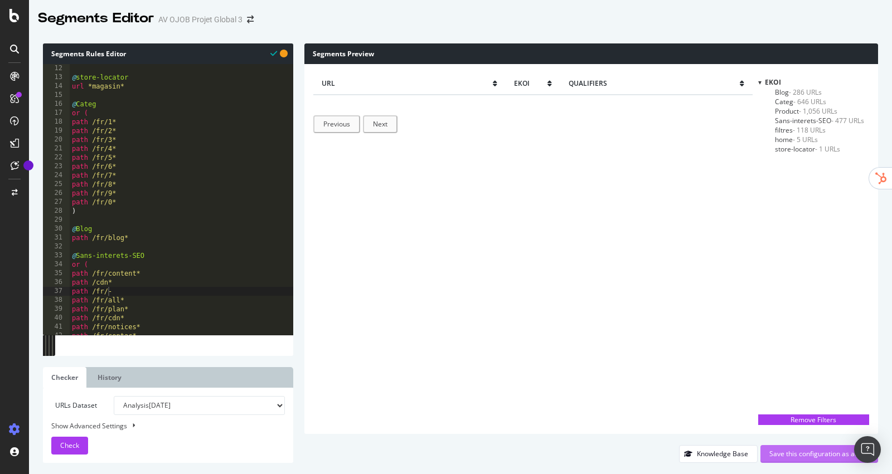
click at [795, 455] on div "Save this configuration as active" at bounding box center [819, 453] width 100 height 9
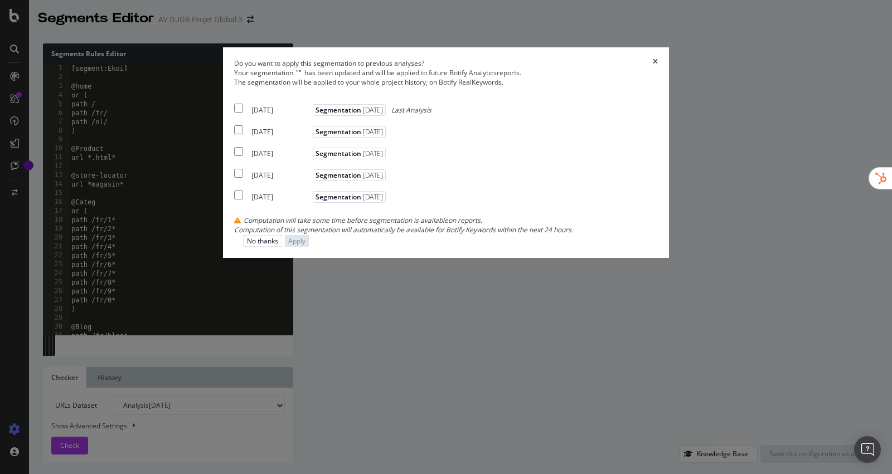
click at [278, 115] on div "[DATE]" at bounding box center [280, 109] width 59 height 9
checkbox input "true"
click at [309, 247] on button "Apply" at bounding box center [297, 241] width 24 height 12
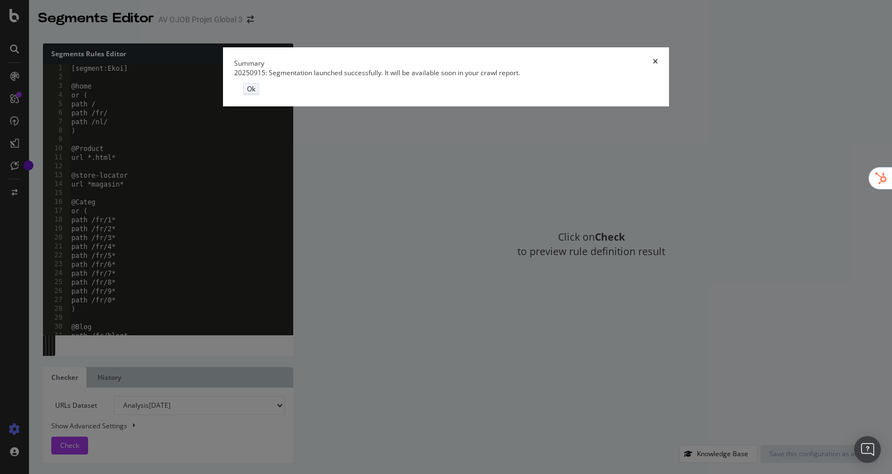
click at [255, 94] on div "Ok" at bounding box center [251, 88] width 8 height 9
